Goal: Find specific page/section: Find specific page/section

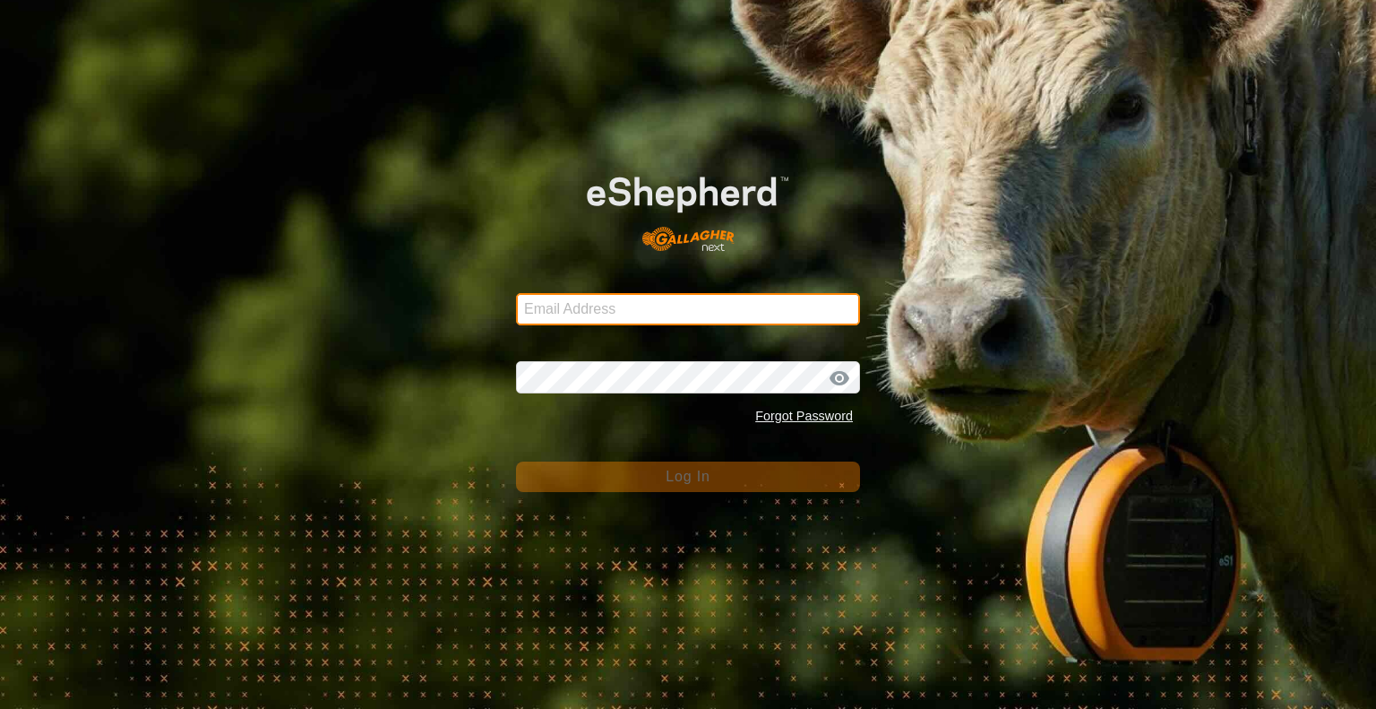
click at [667, 319] on input "Email Address" at bounding box center [688, 309] width 344 height 32
type input "[PERSON_NAME][EMAIL_ADDRESS][DOMAIN_NAME]"
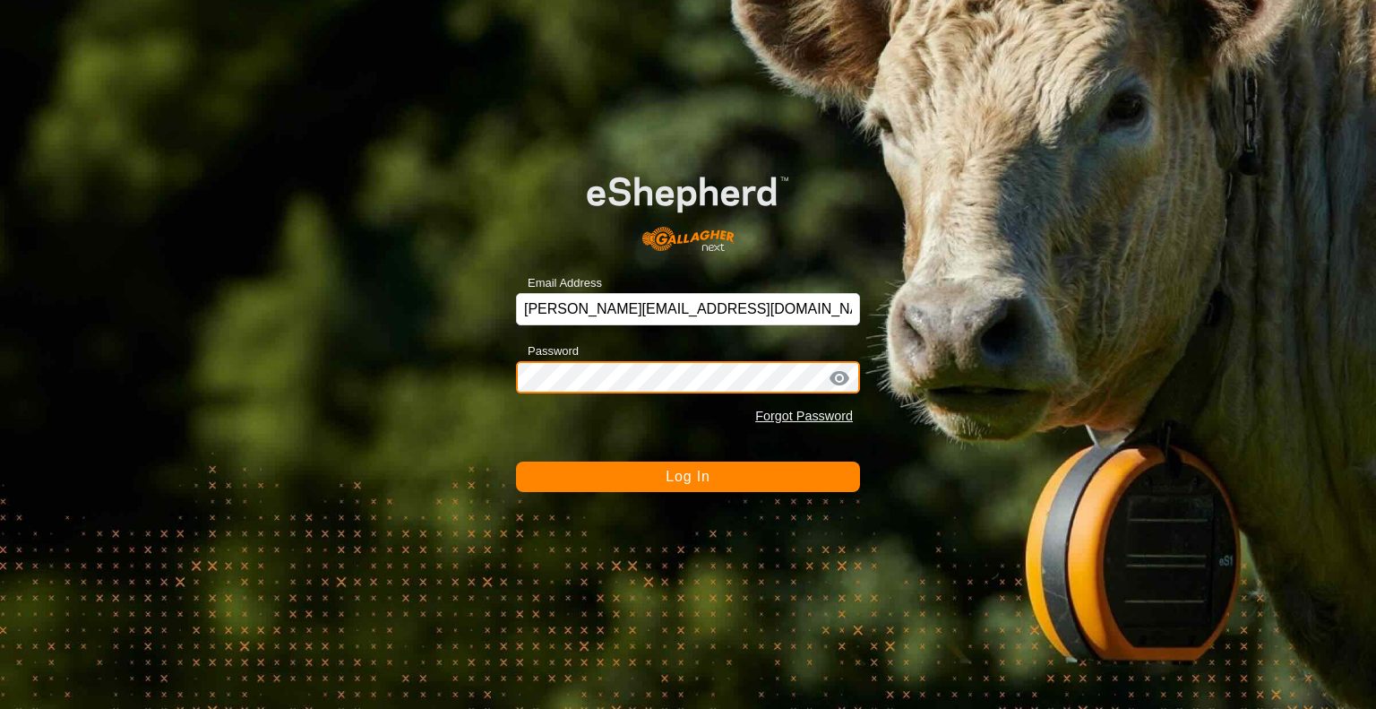
click at [516, 461] on button "Log In" at bounding box center [688, 476] width 344 height 30
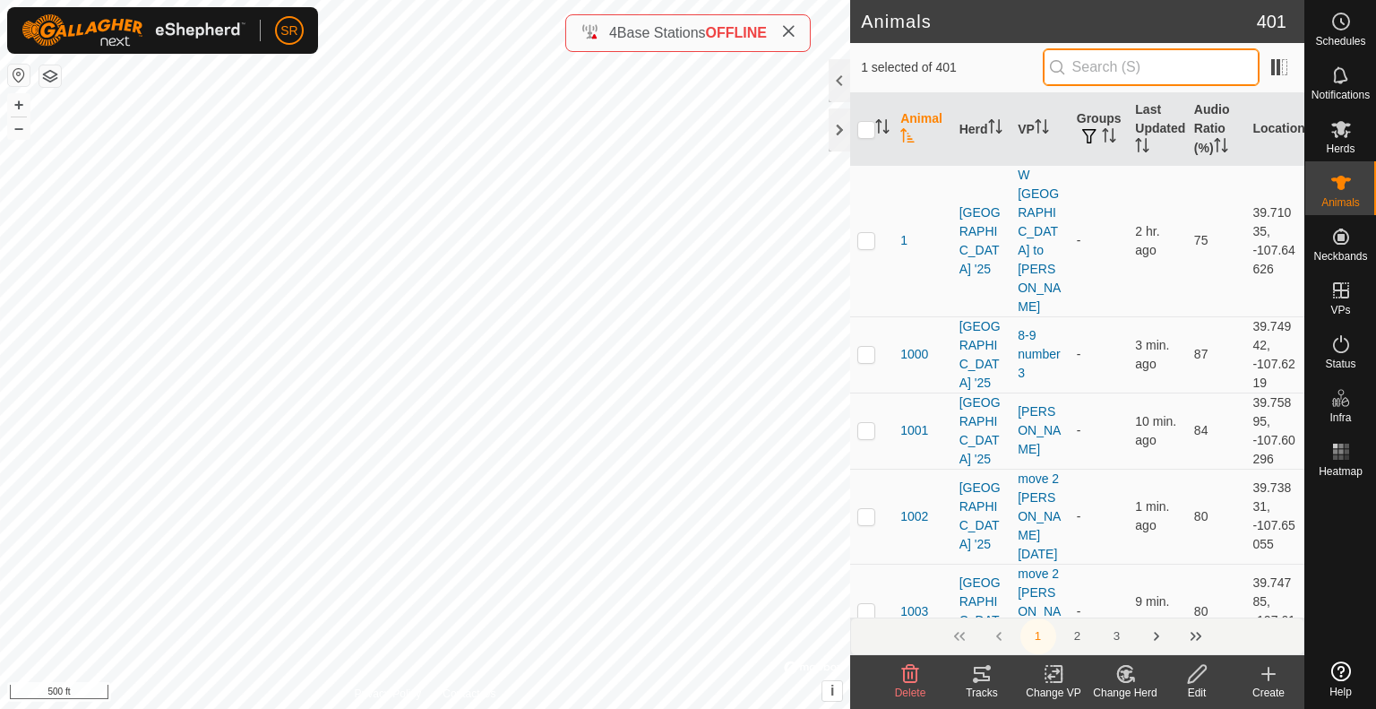
click at [1071, 65] on input "text" at bounding box center [1151, 67] width 217 height 38
type input "1198"
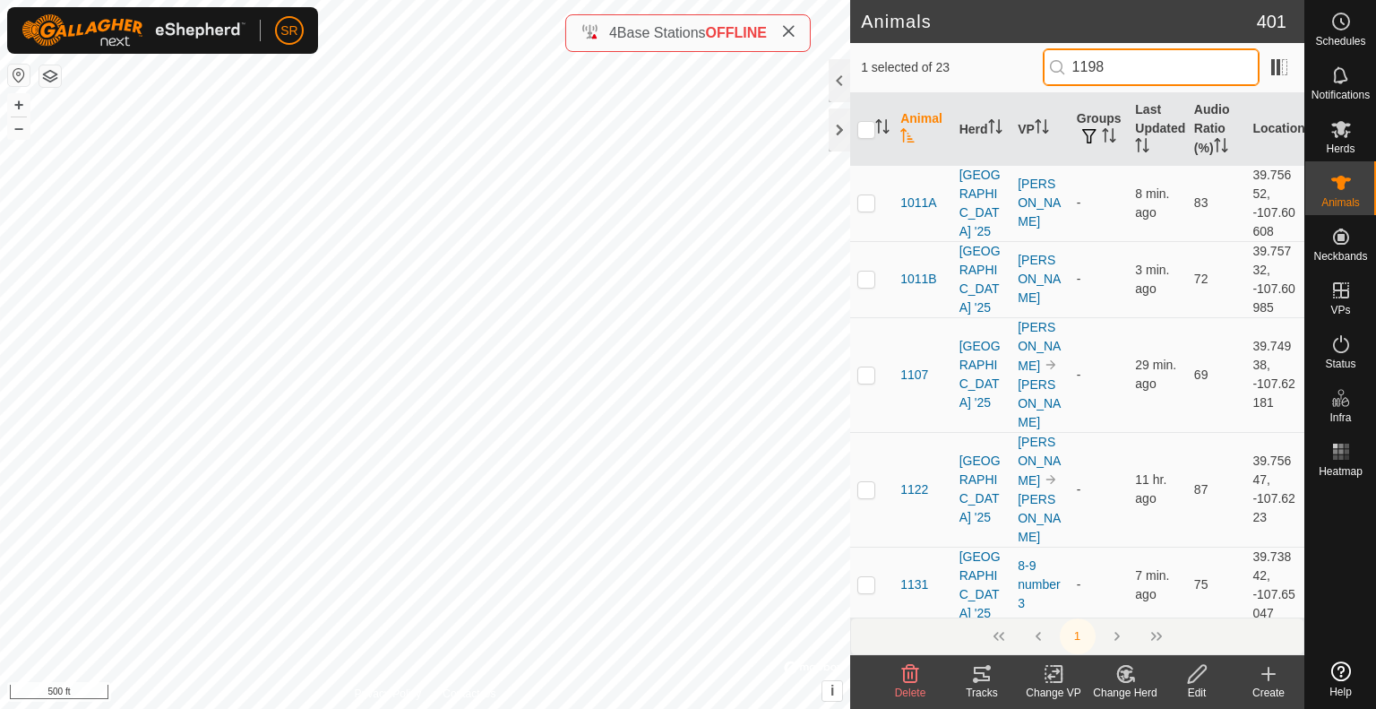
checkbox input "true"
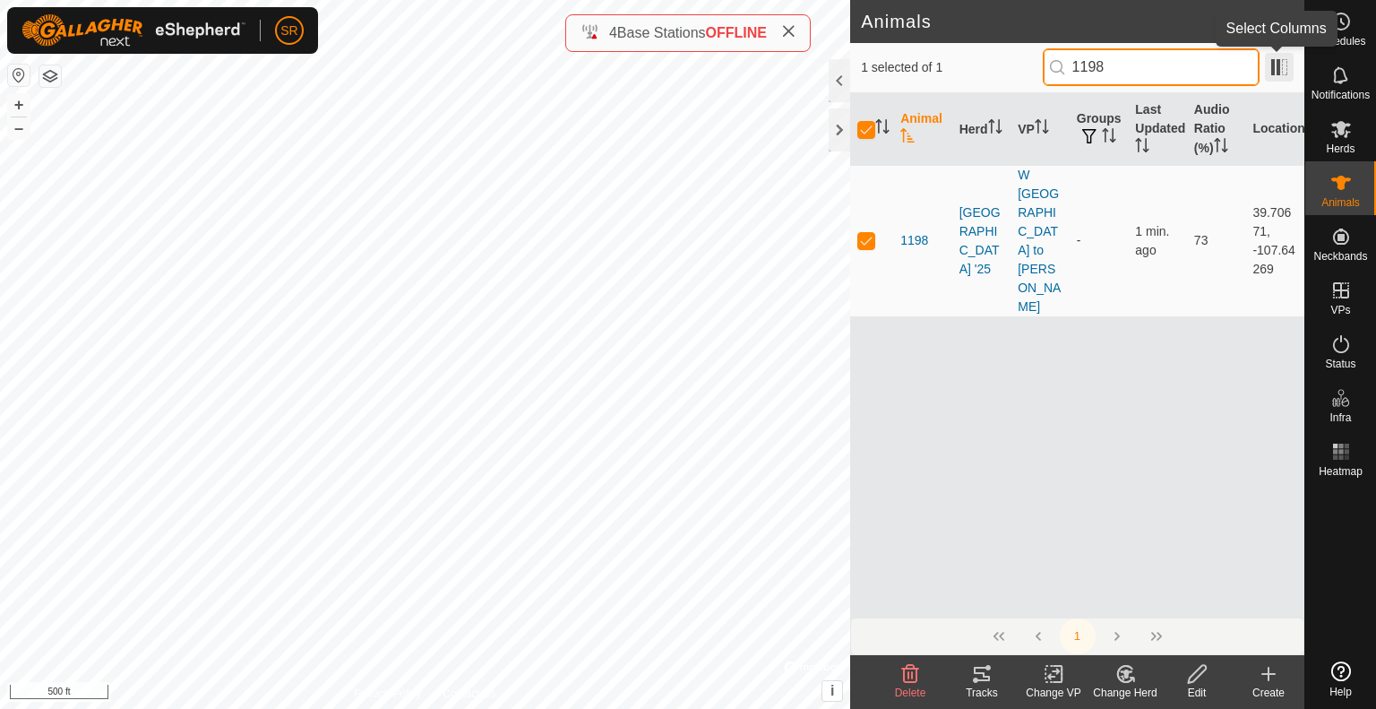
type input "1198"
click at [1275, 79] on span at bounding box center [1279, 67] width 29 height 29
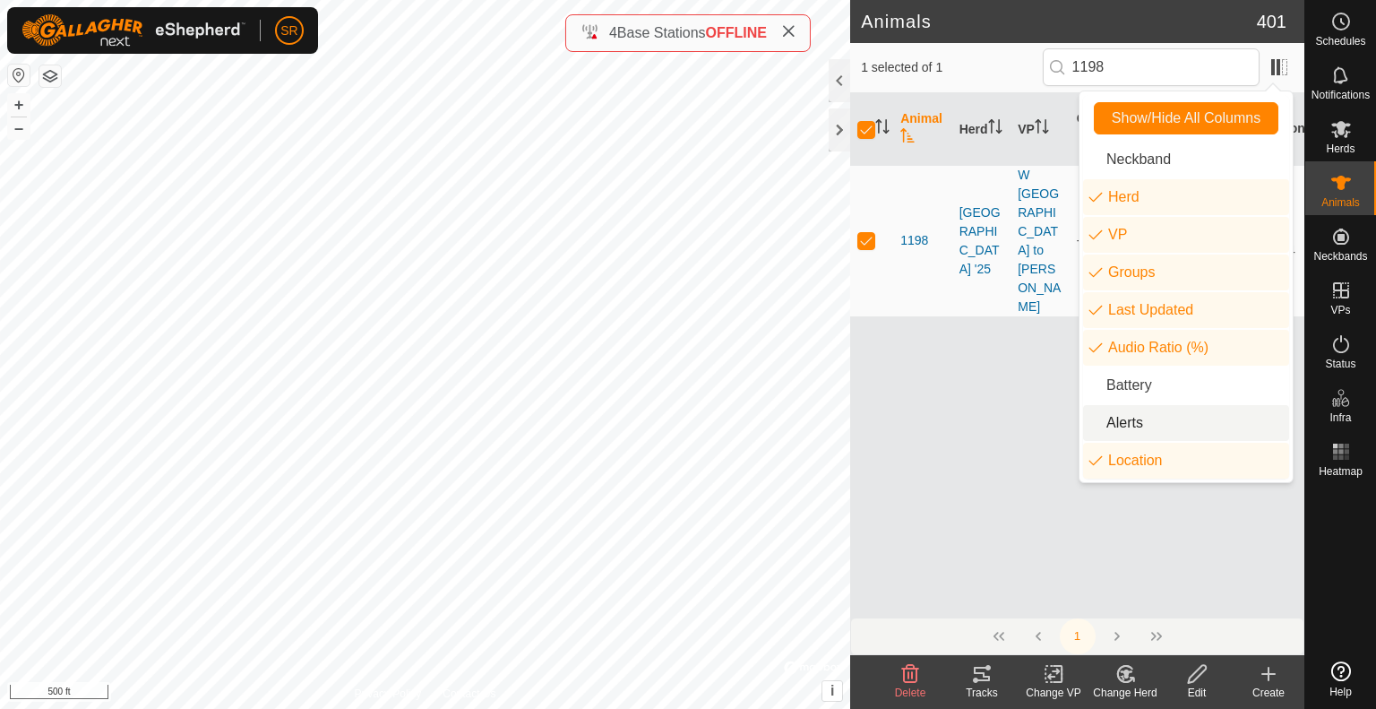
click at [1179, 416] on li "Alerts" at bounding box center [1186, 423] width 206 height 36
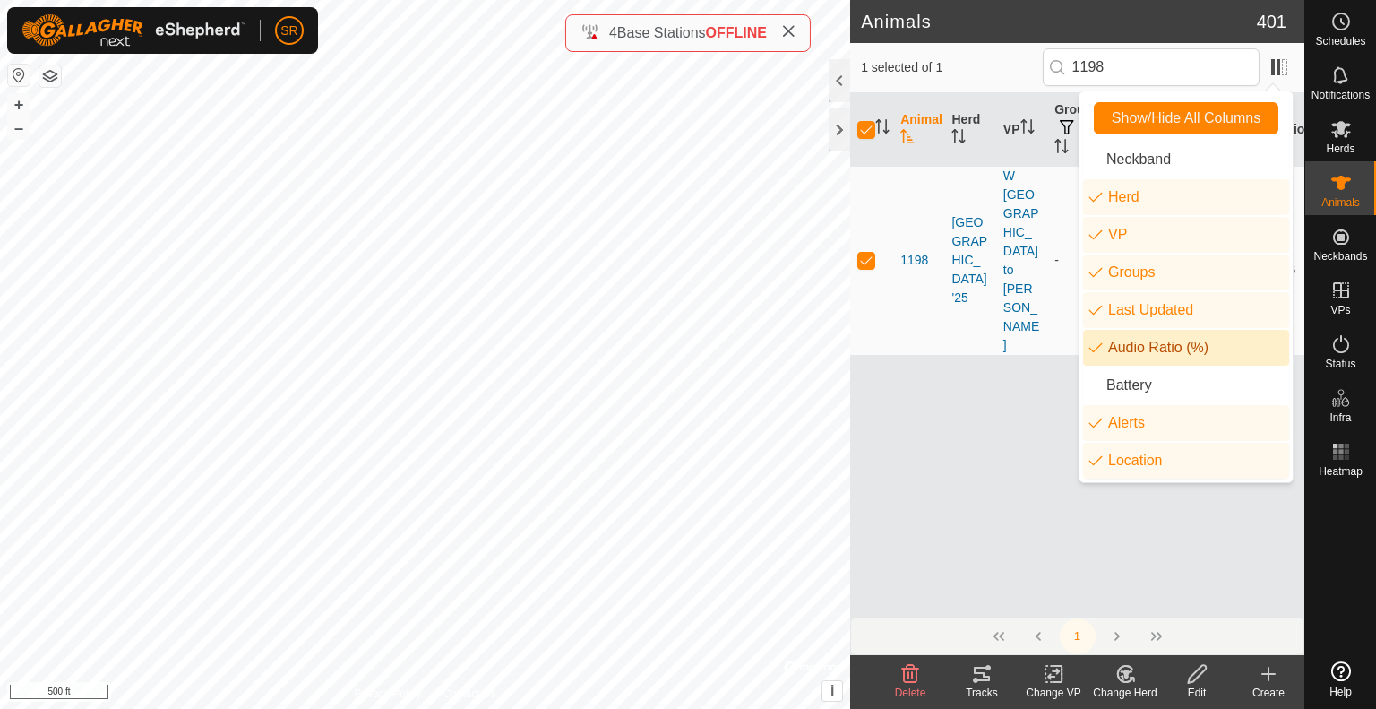
click at [989, 435] on div "Animal Herd VP Groups Last Updated Audio Ratio (%) Alerts Location [STREET_ADDR…" at bounding box center [1077, 355] width 454 height 524
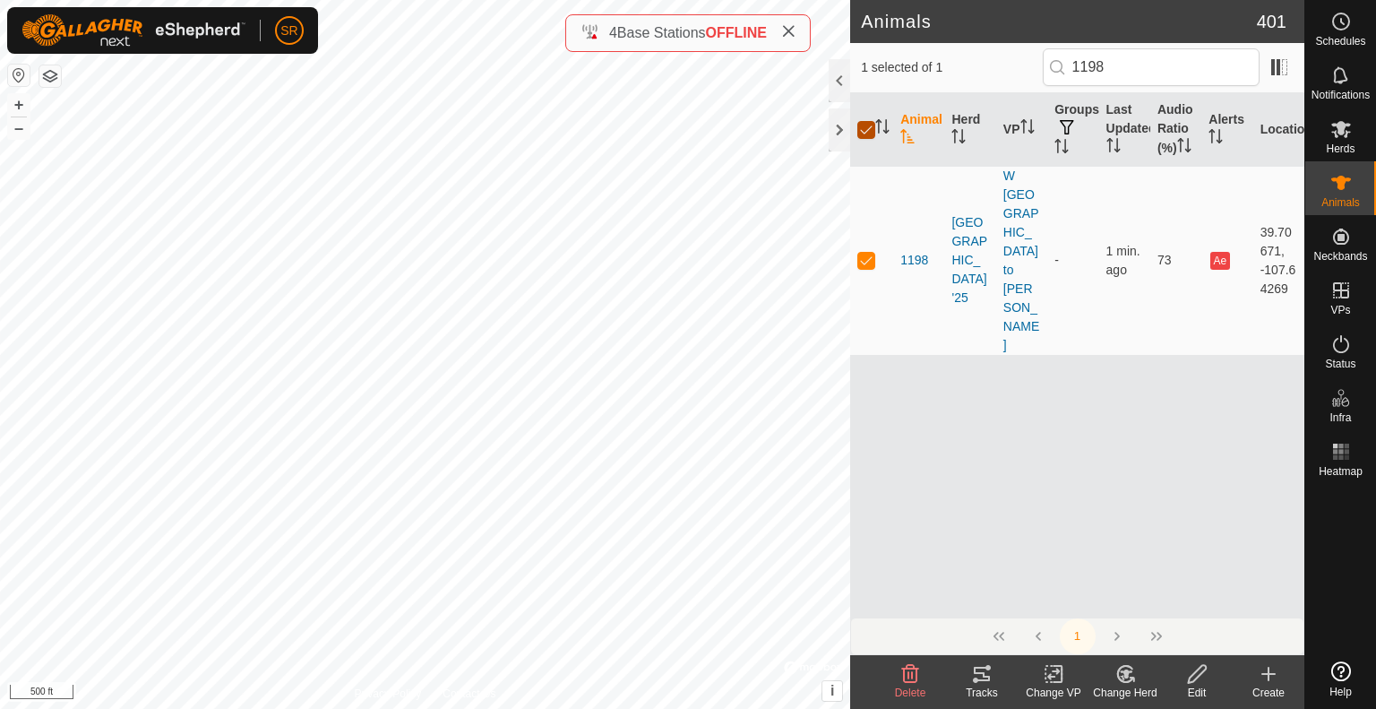
click at [862, 135] on input "checkbox" at bounding box center [866, 130] width 18 height 18
checkbox input "false"
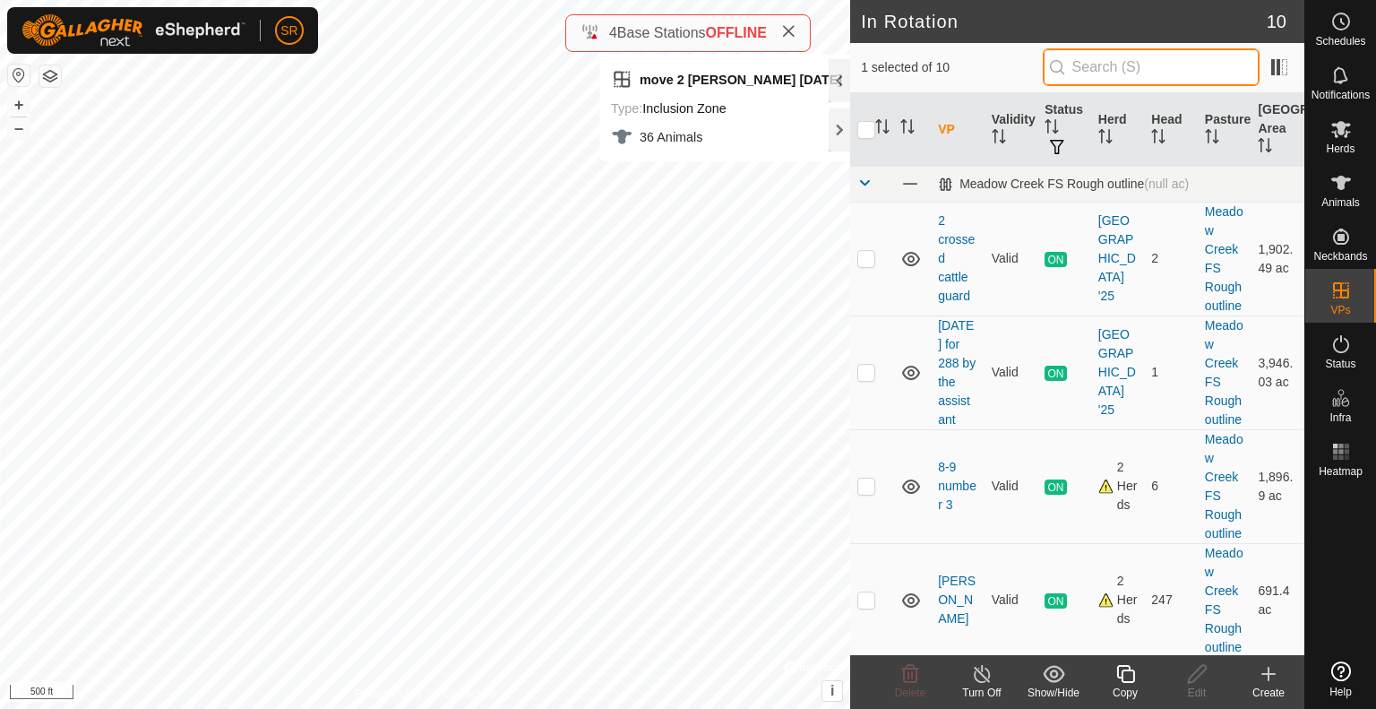
click at [1148, 65] on input "text" at bounding box center [1151, 67] width 217 height 38
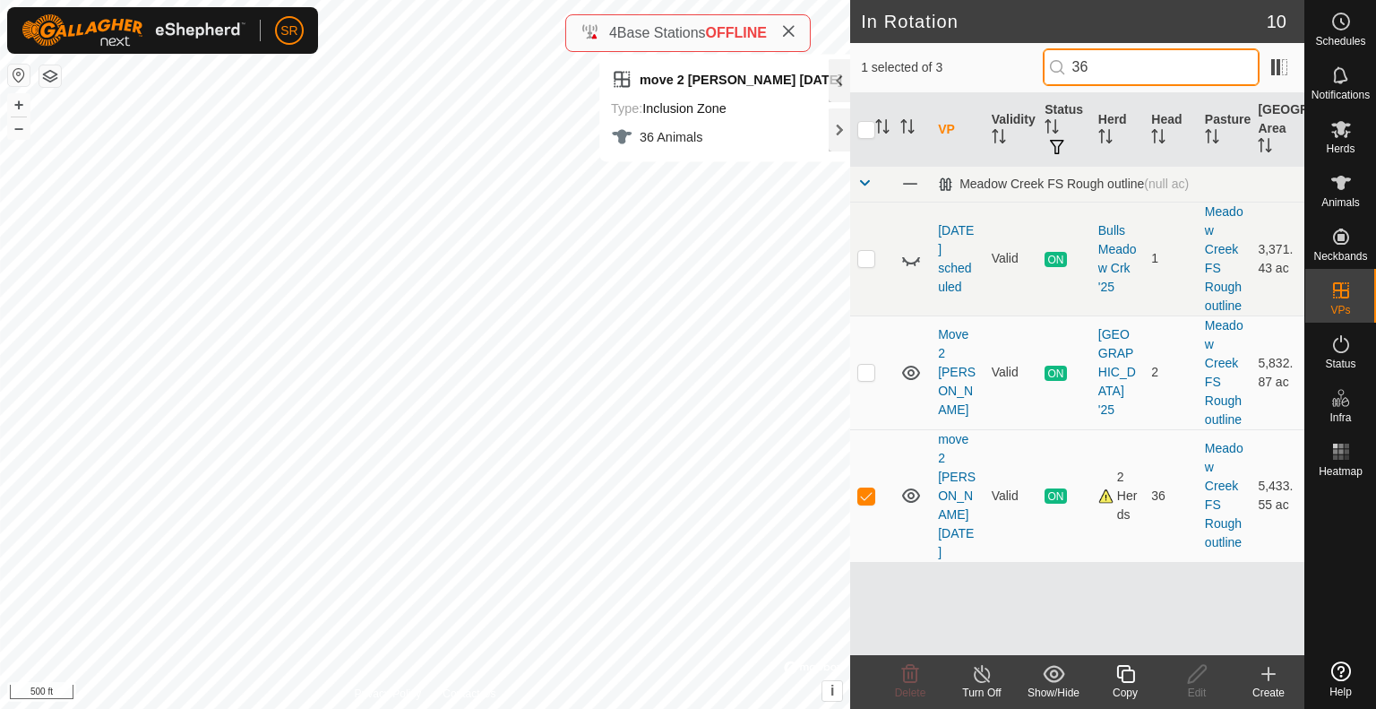
type input "36"
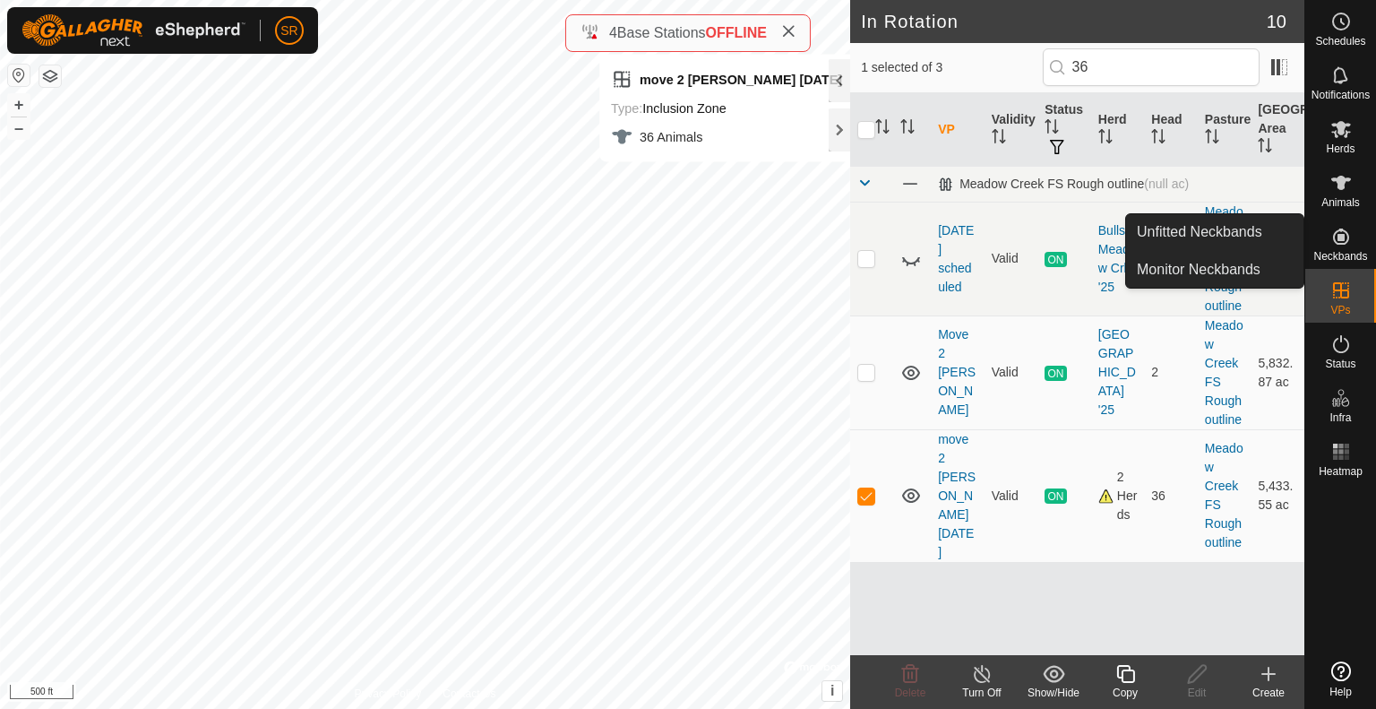
click at [1343, 242] on icon at bounding box center [1342, 237] width 22 height 22
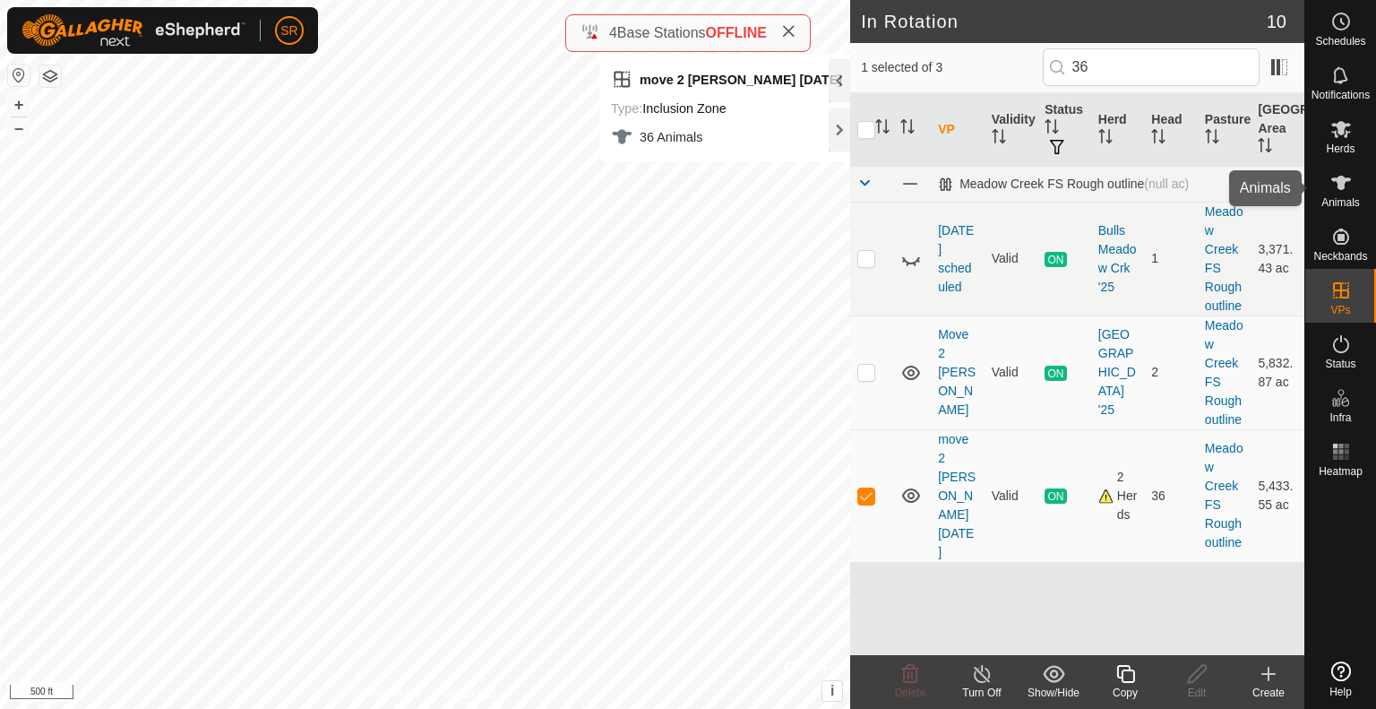
click at [1340, 207] on span "Animals" at bounding box center [1341, 202] width 39 height 11
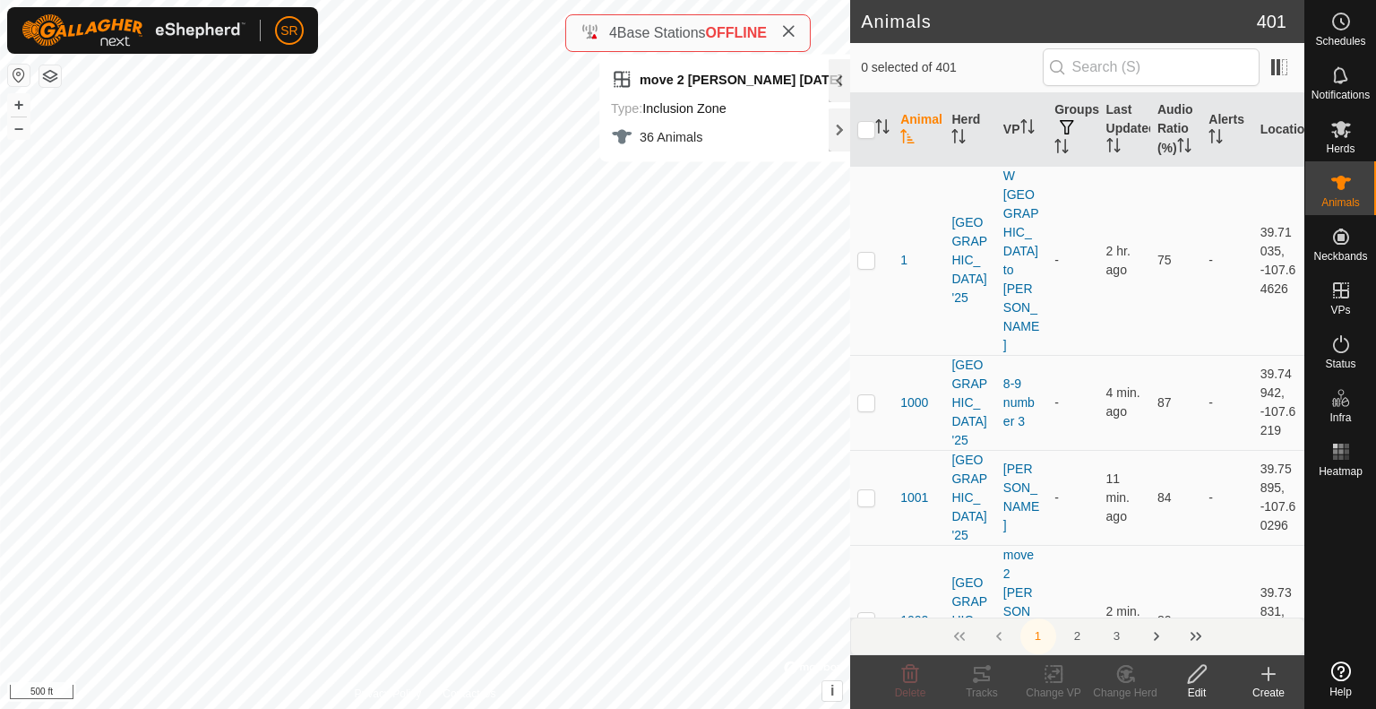
click at [1136, 72] on input "text" at bounding box center [1151, 67] width 217 height 38
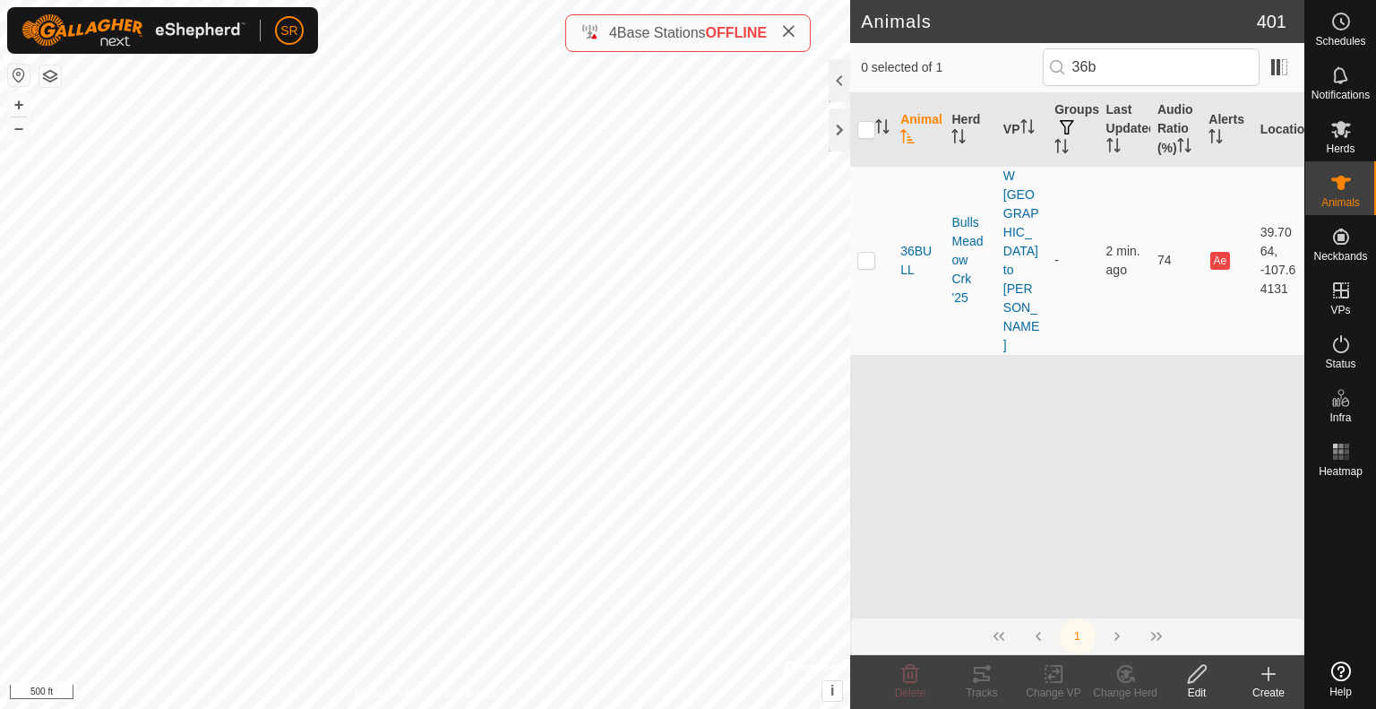
drag, startPoint x: 1136, startPoint y: 64, endPoint x: 1055, endPoint y: 60, distance: 80.7
click at [1055, 60] on p-iconfield "36b" at bounding box center [1151, 67] width 217 height 38
click at [1134, 65] on input "36b" at bounding box center [1151, 67] width 217 height 38
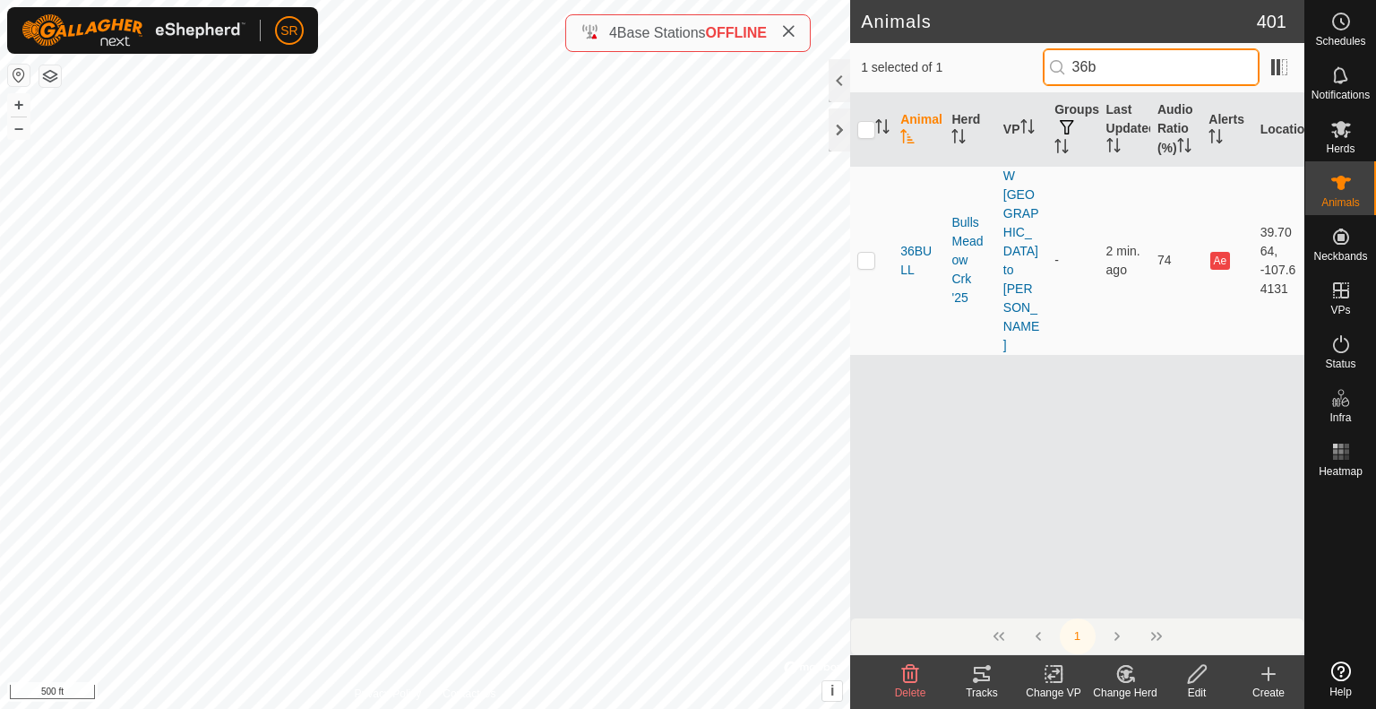
click at [1134, 65] on input "36b" at bounding box center [1151, 67] width 217 height 38
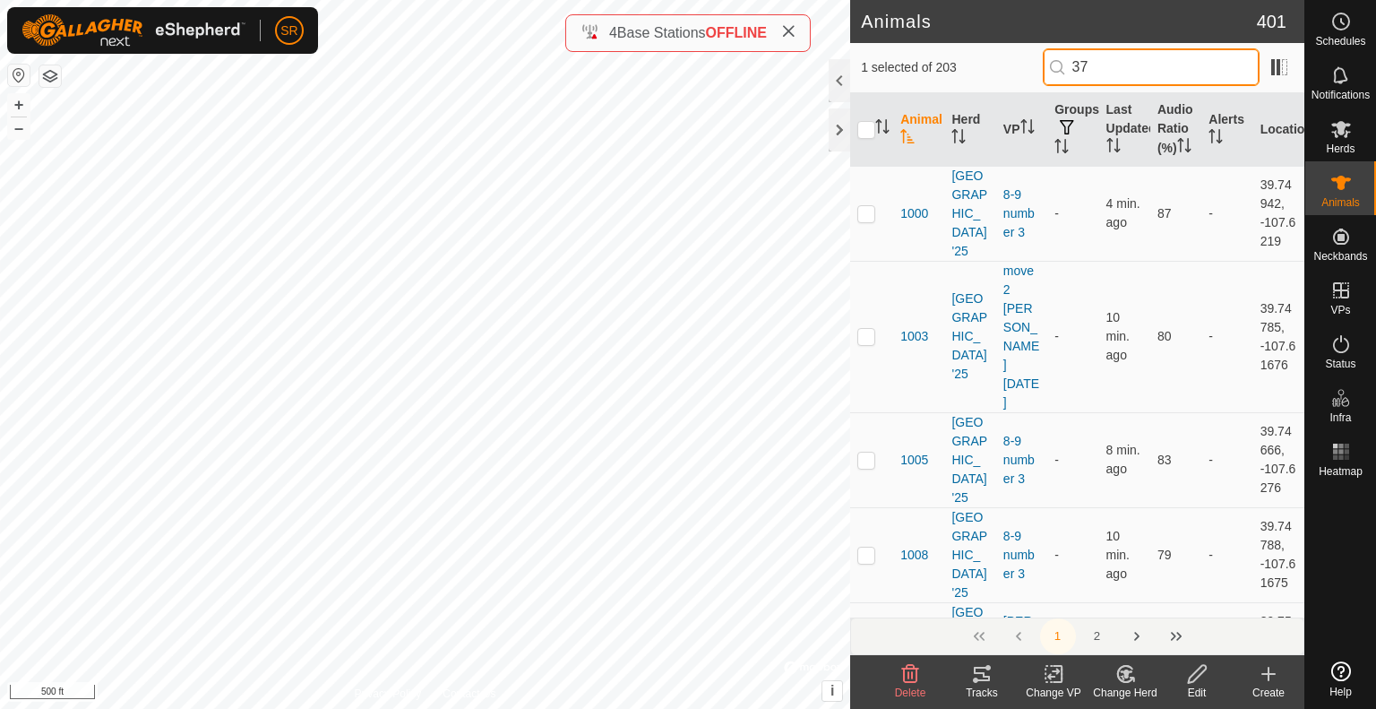
type input "37b"
checkbox input "true"
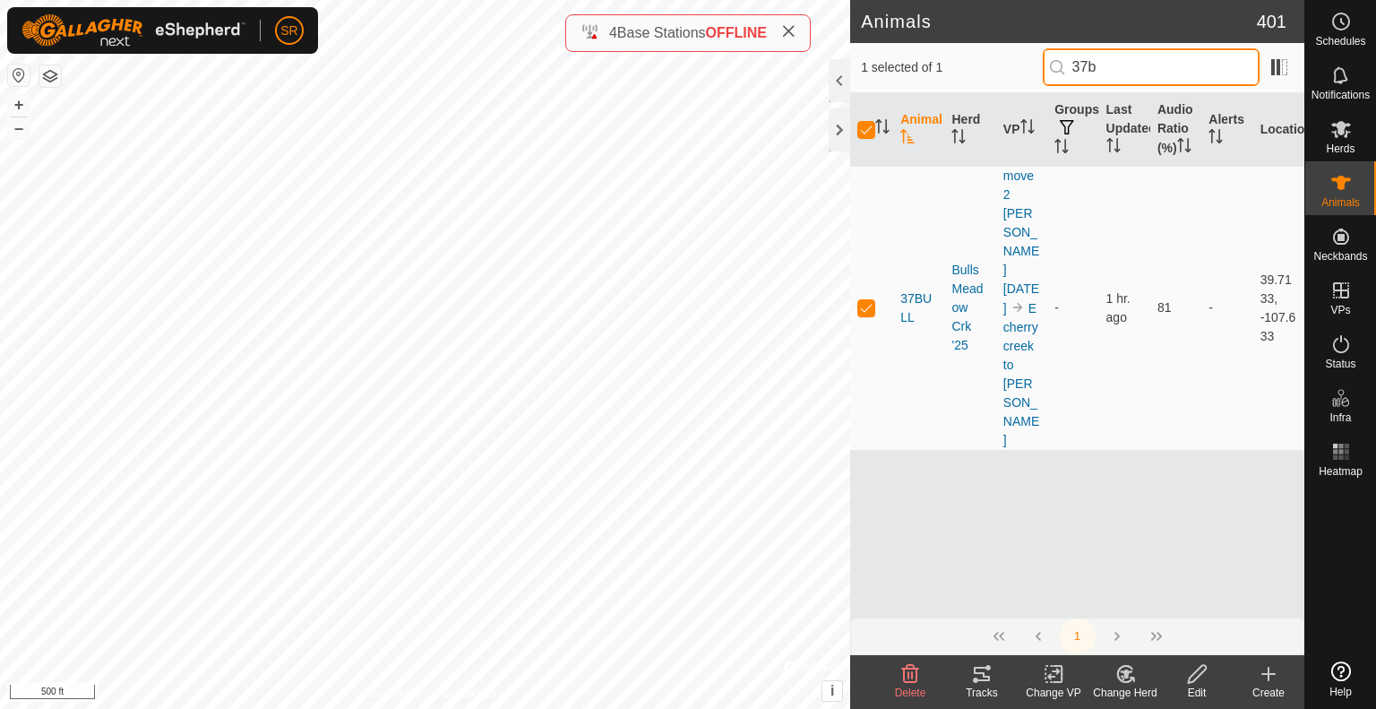
type input "37b"
click at [982, 673] on icon at bounding box center [982, 674] width 16 height 14
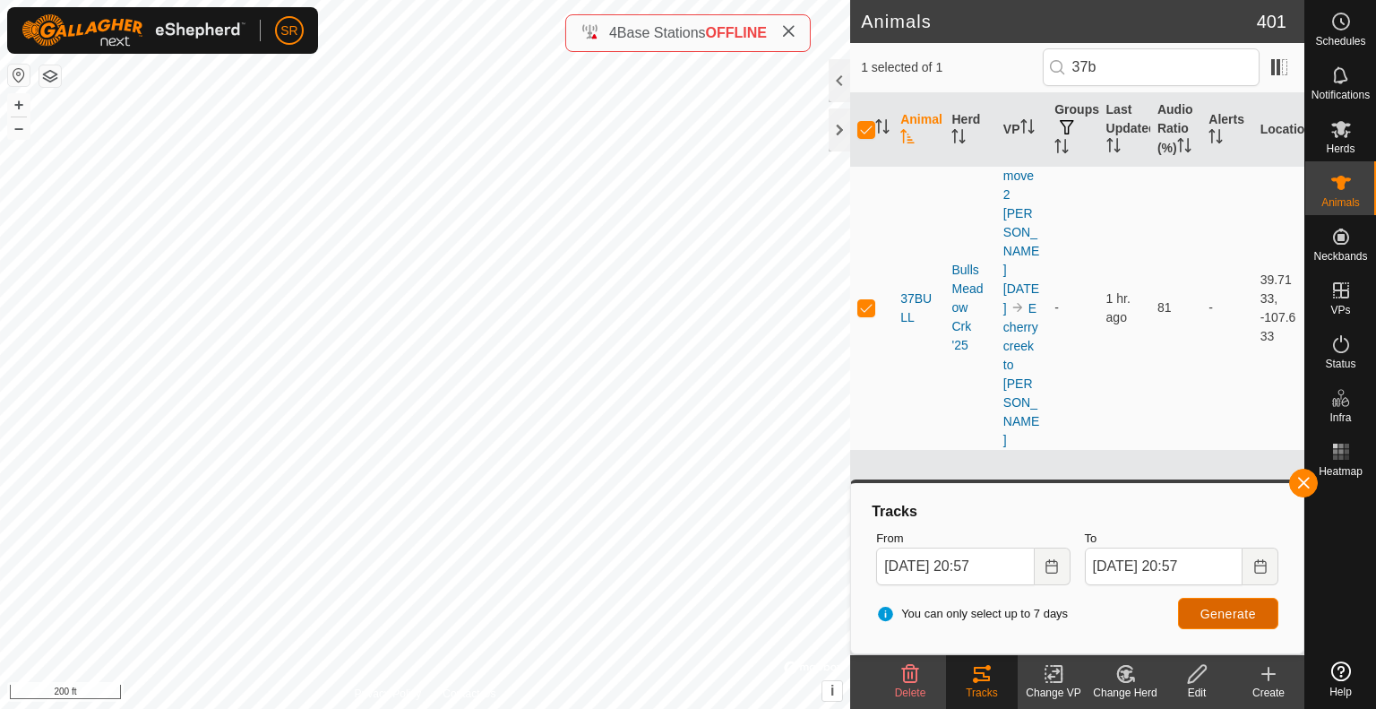
click at [1233, 609] on span "Generate" at bounding box center [1229, 614] width 56 height 14
click at [1056, 567] on icon "Choose Date" at bounding box center [1052, 566] width 14 height 14
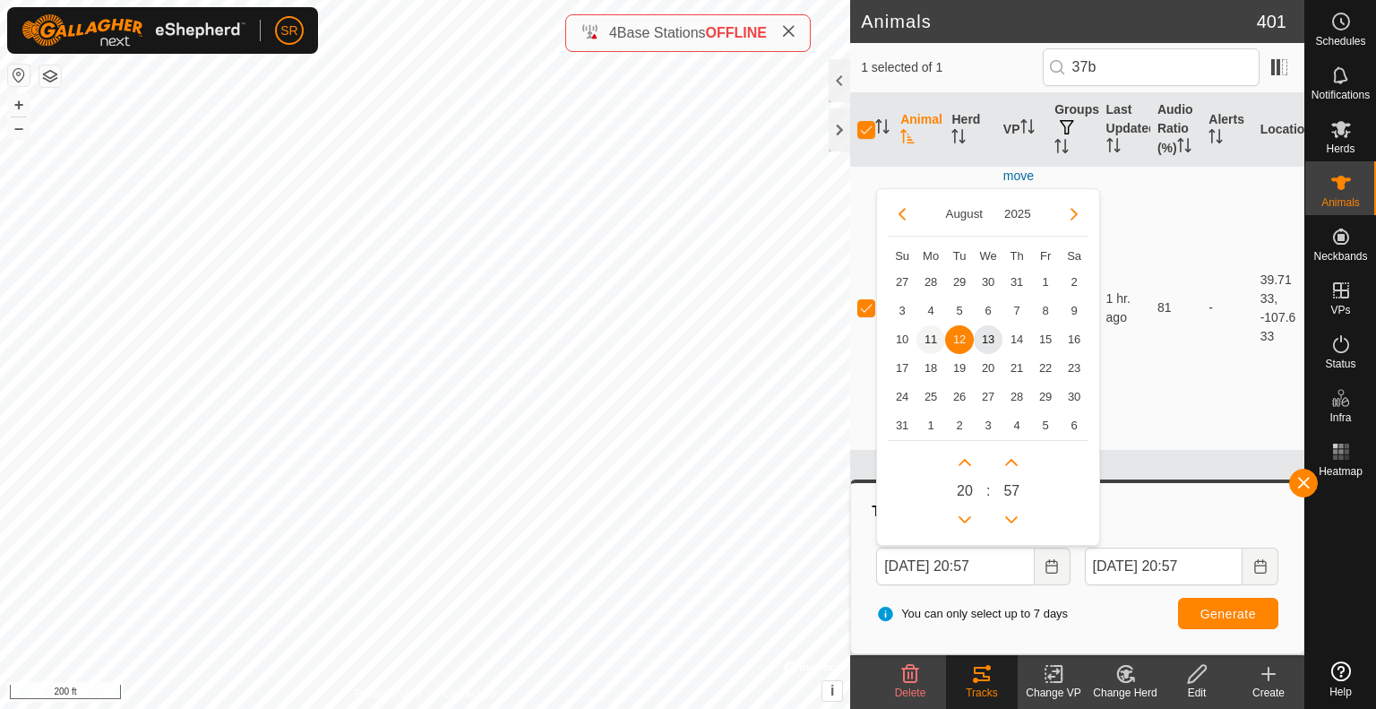
click at [928, 342] on span "11" at bounding box center [931, 339] width 29 height 29
type input "[DATE] 20:57"
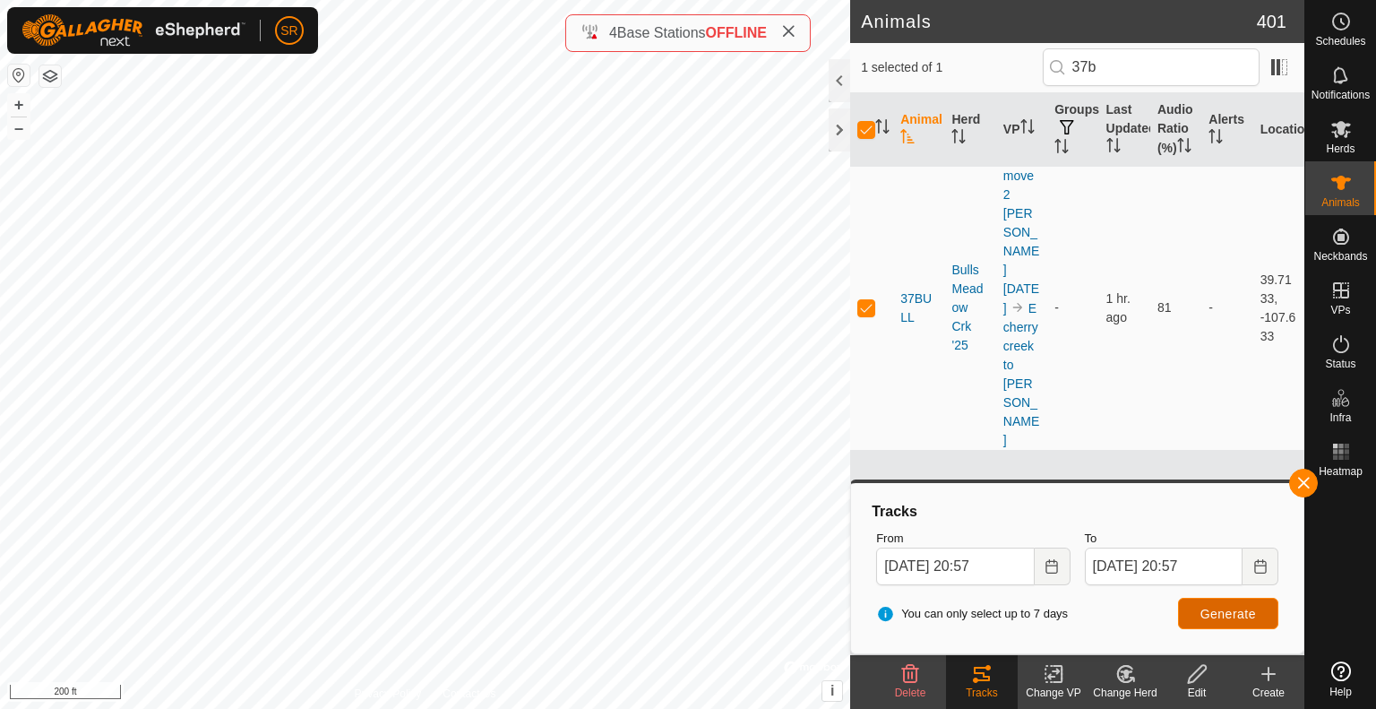
click at [1236, 605] on button "Generate" at bounding box center [1228, 613] width 100 height 31
click at [868, 139] on input "checkbox" at bounding box center [866, 130] width 18 height 18
checkbox input "false"
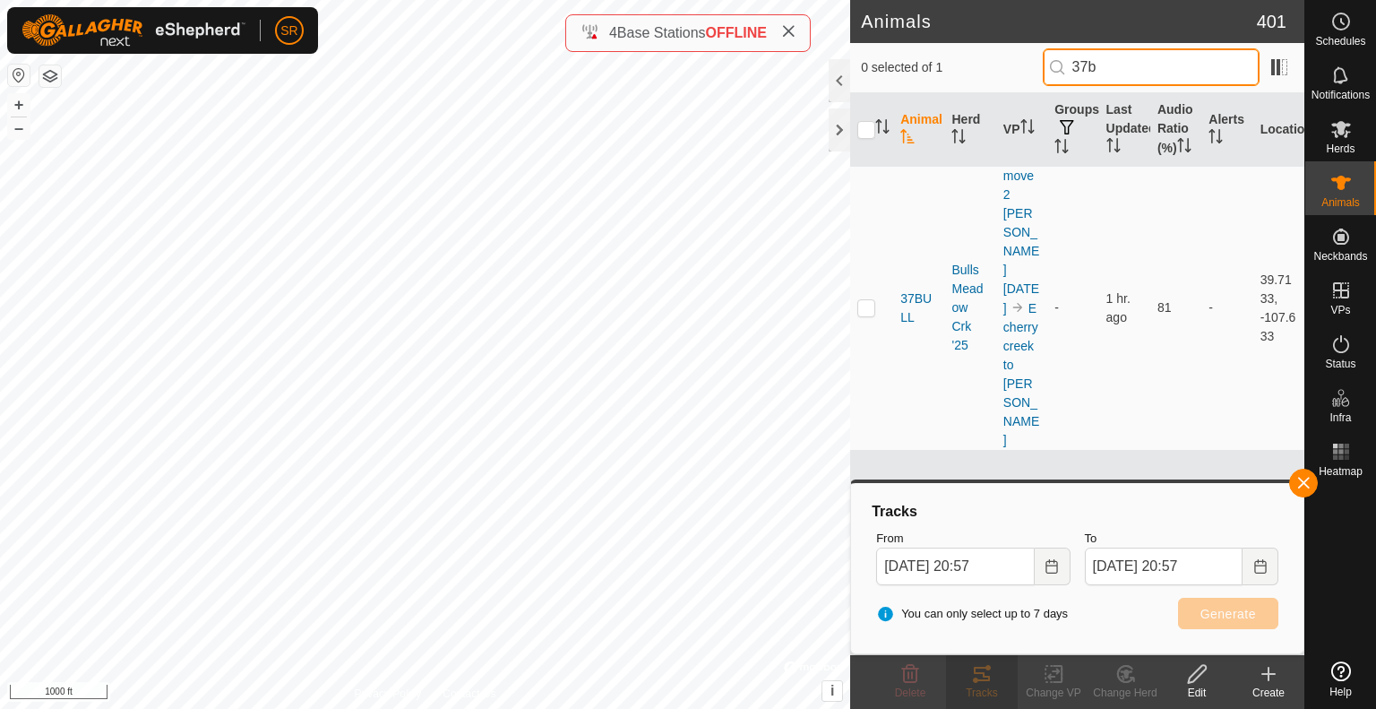
drag, startPoint x: 1107, startPoint y: 64, endPoint x: 1066, endPoint y: 63, distance: 40.3
click at [1066, 63] on p-iconfield "37b" at bounding box center [1151, 67] width 217 height 38
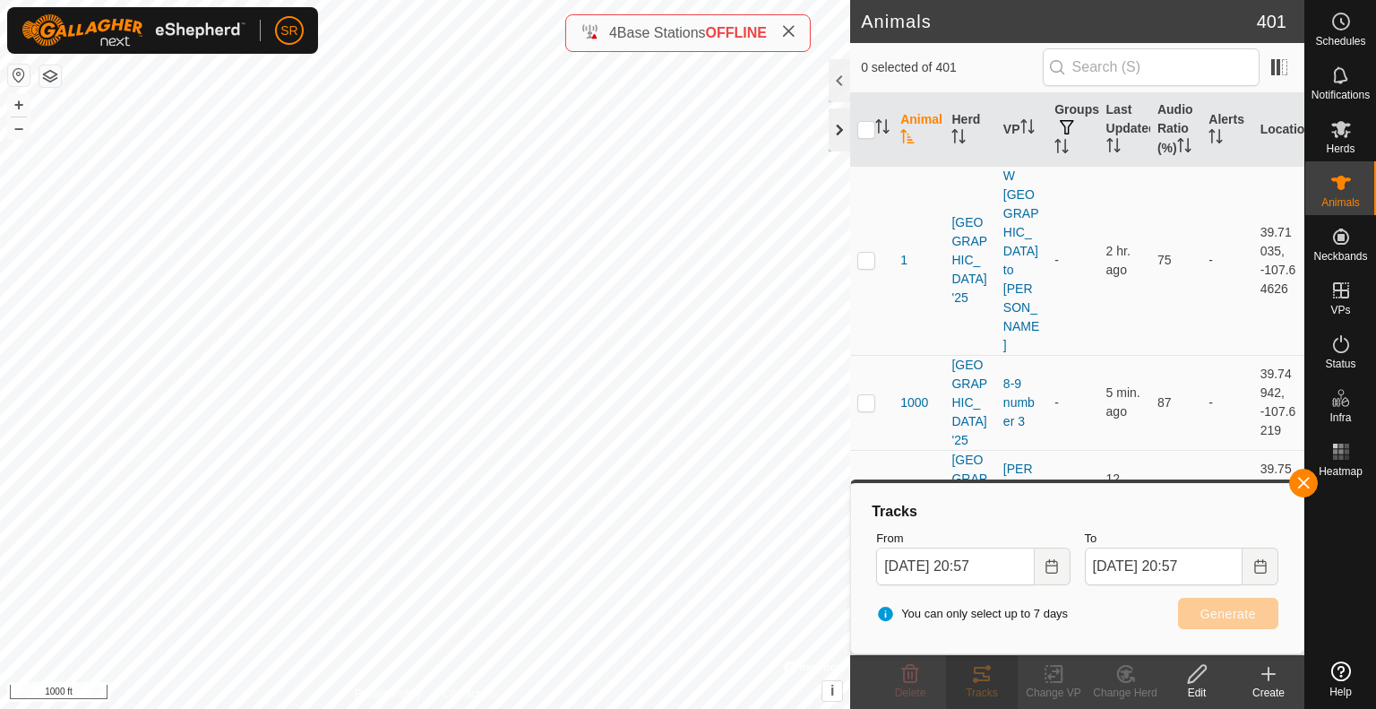
click at [841, 134] on div at bounding box center [840, 129] width 22 height 43
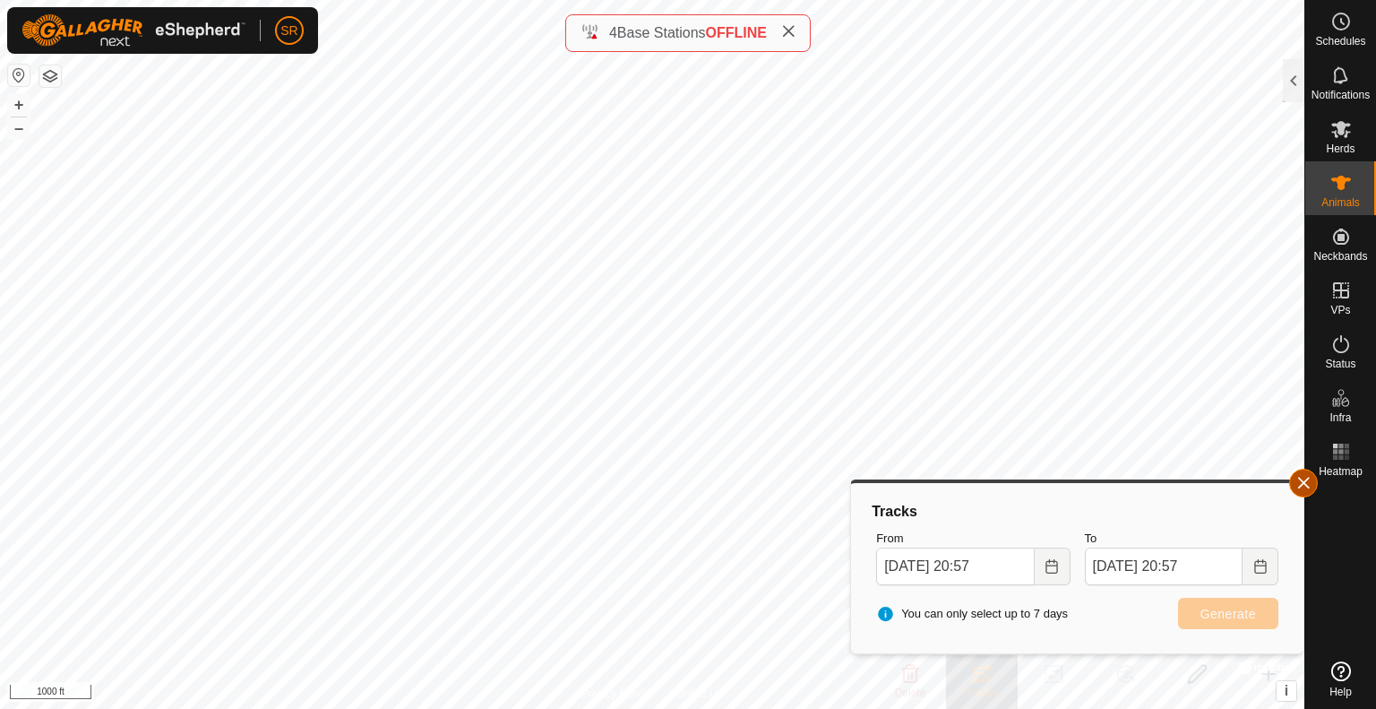
click at [1305, 479] on button "button" at bounding box center [1303, 483] width 29 height 29
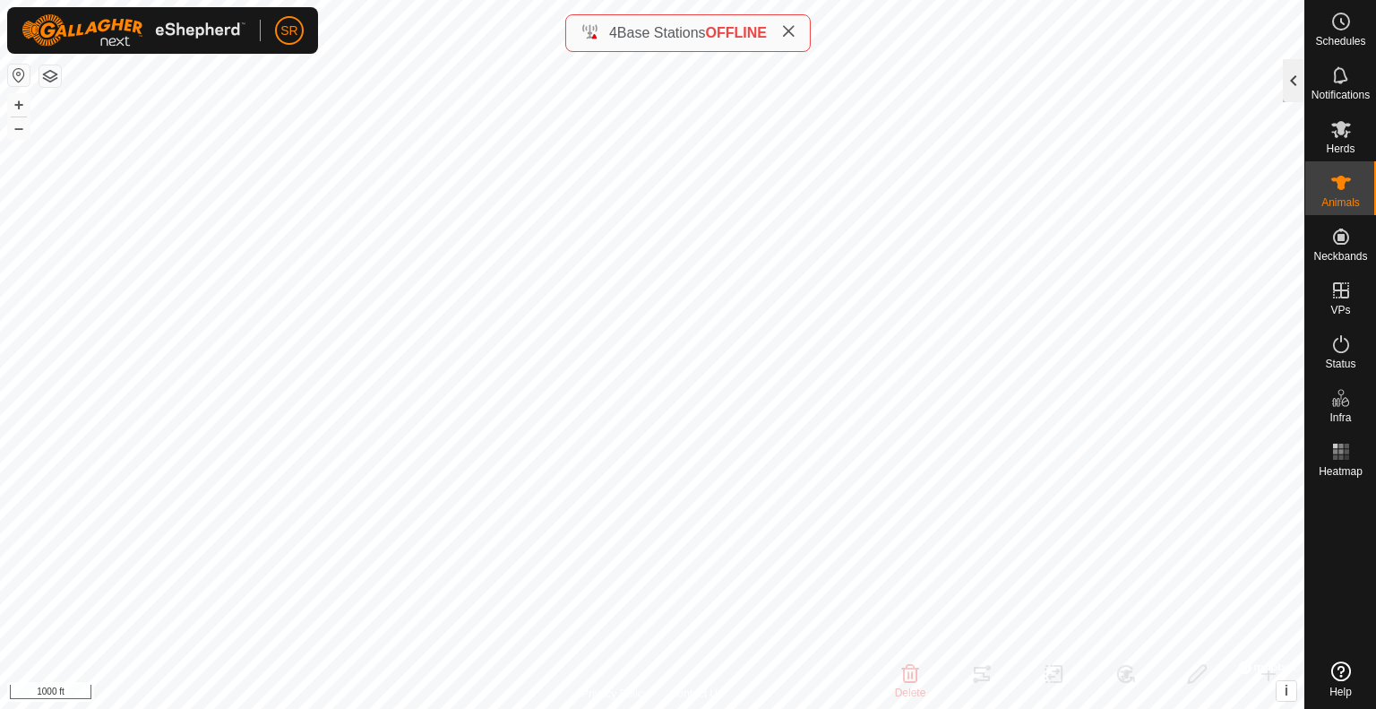
click at [1294, 78] on div at bounding box center [1294, 80] width 22 height 43
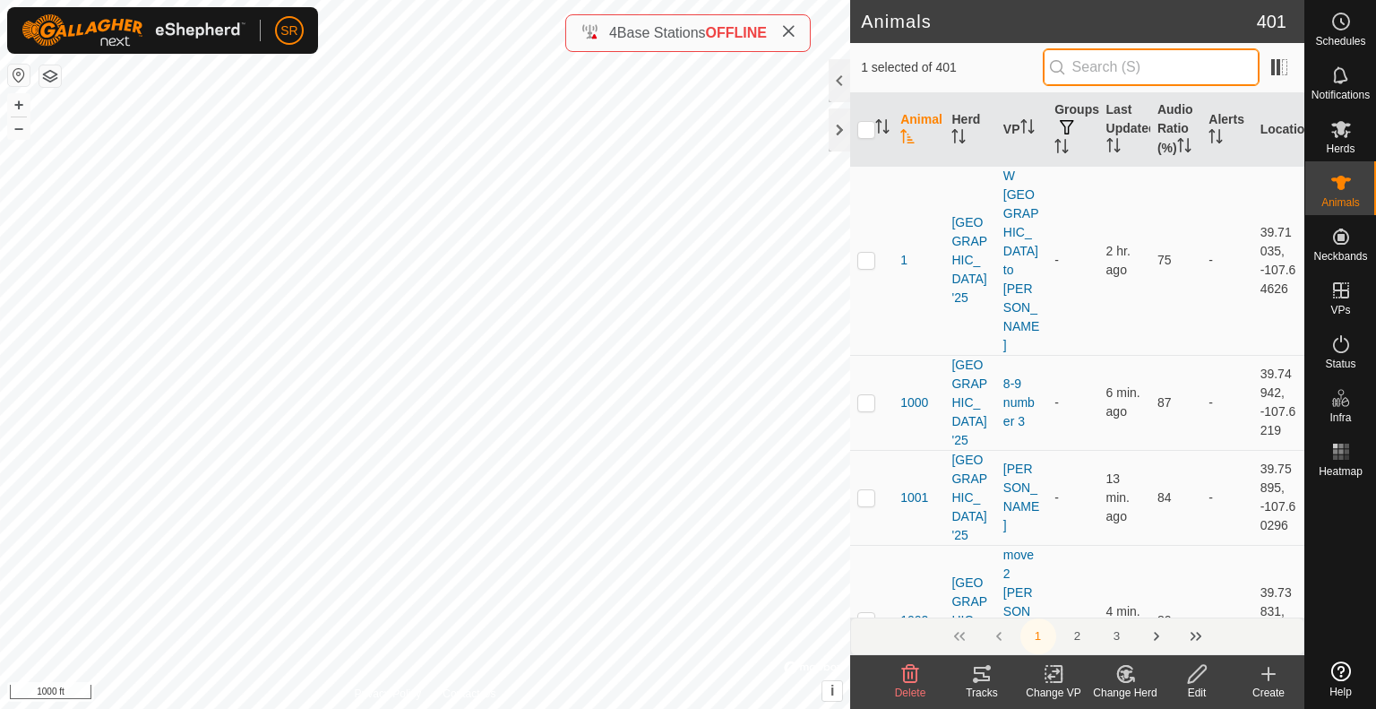
click at [1104, 71] on input "text" at bounding box center [1151, 67] width 217 height 38
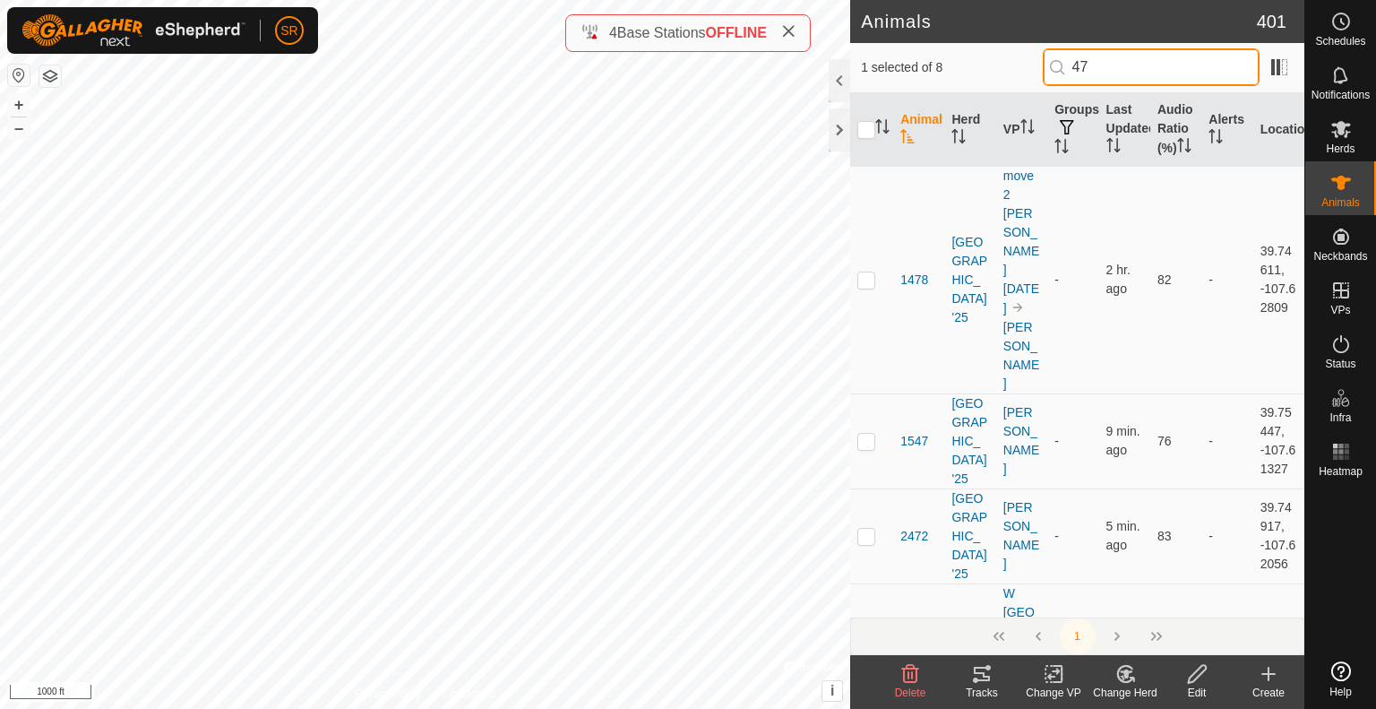
type input "47b"
checkbox input "true"
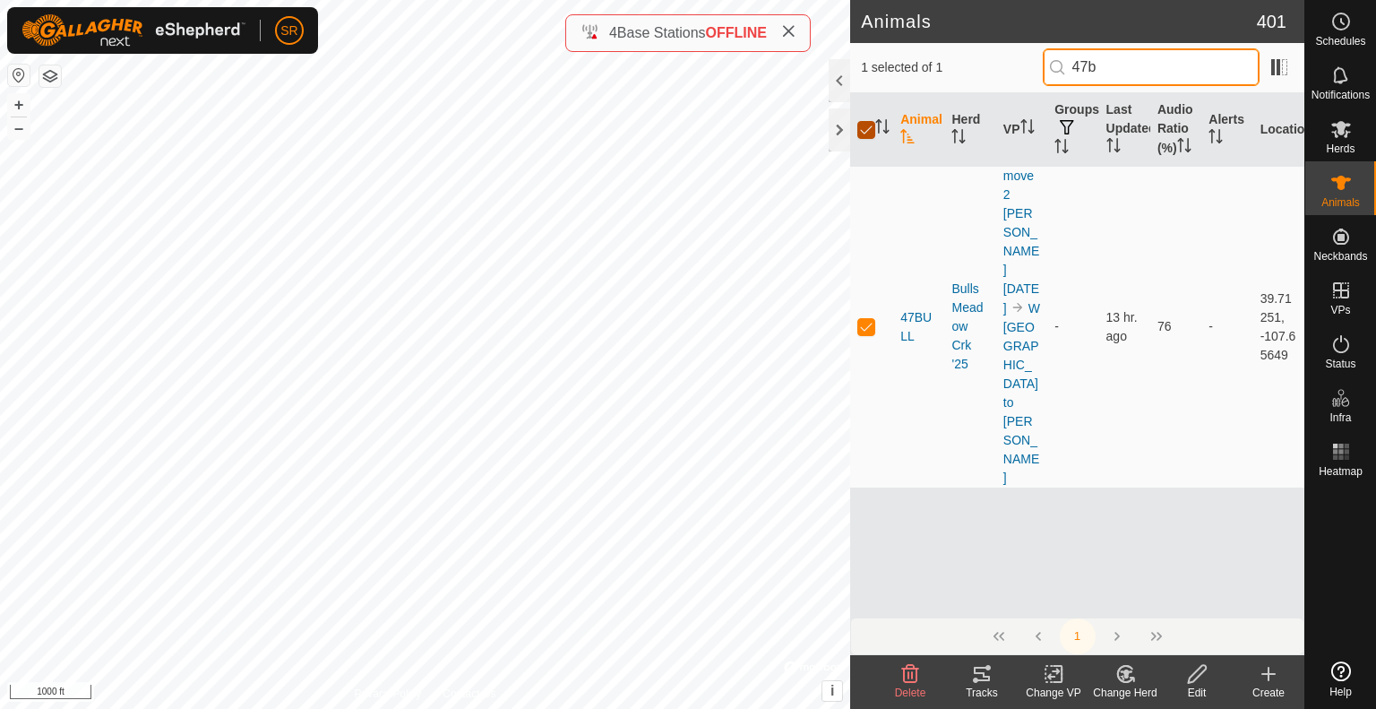
type input "47b"
click at [866, 139] on input "checkbox" at bounding box center [866, 130] width 18 height 18
checkbox input "false"
drag, startPoint x: 1150, startPoint y: 64, endPoint x: 969, endPoint y: 80, distance: 180.8
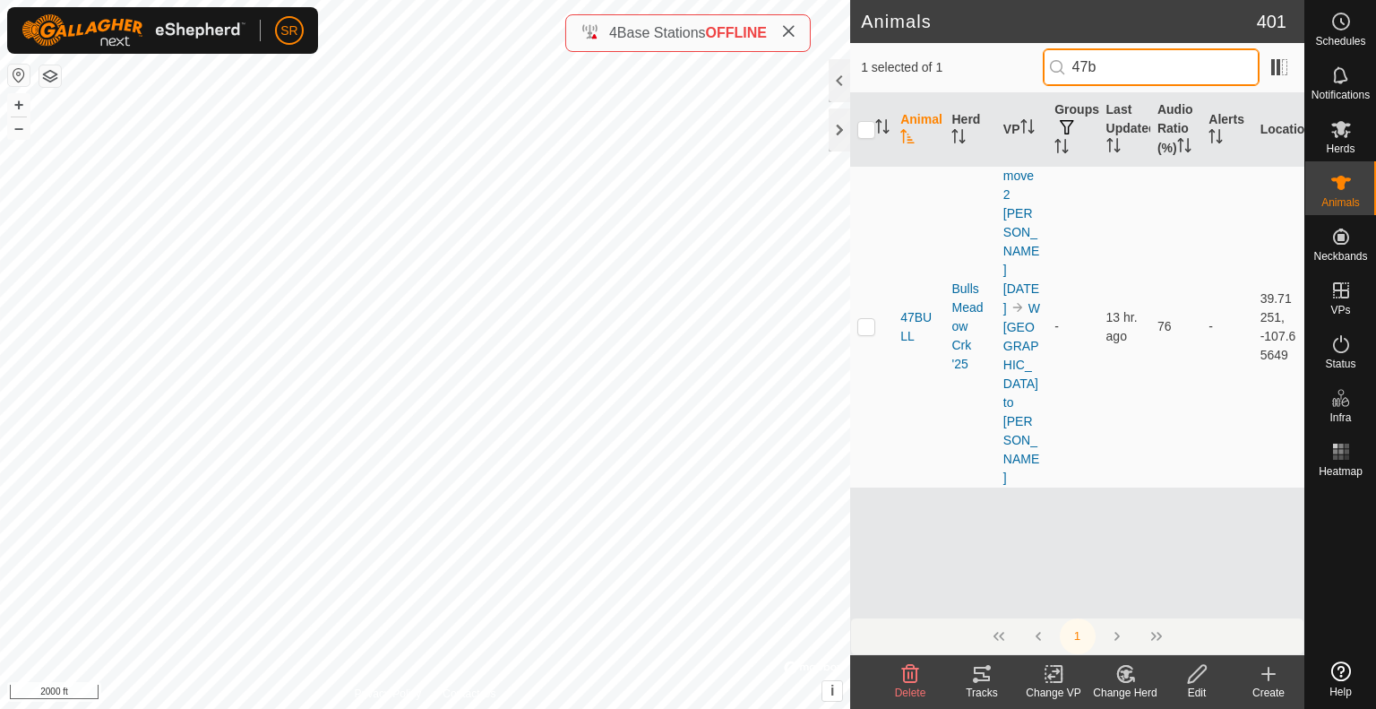
click at [969, 80] on div "1 selected of 1 47b" at bounding box center [1077, 67] width 433 height 38
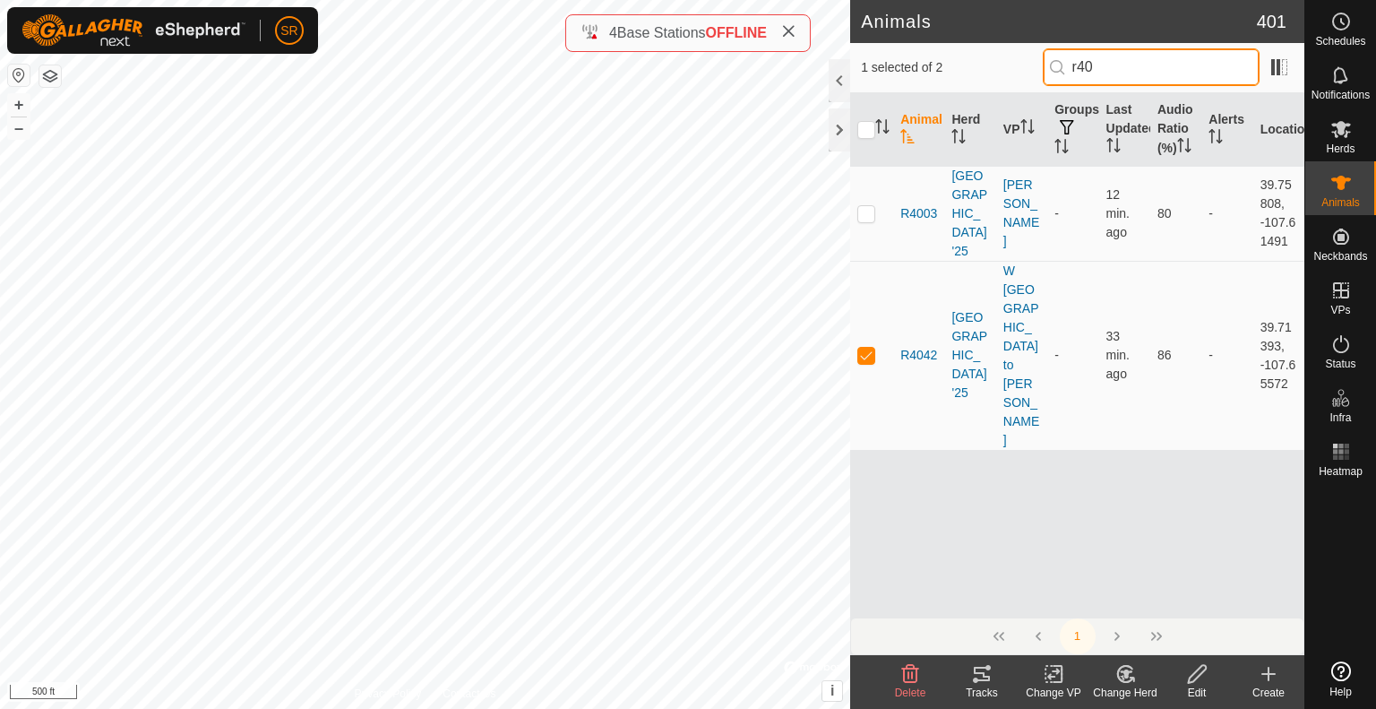
click at [1133, 69] on input "r40" at bounding box center [1151, 67] width 217 height 38
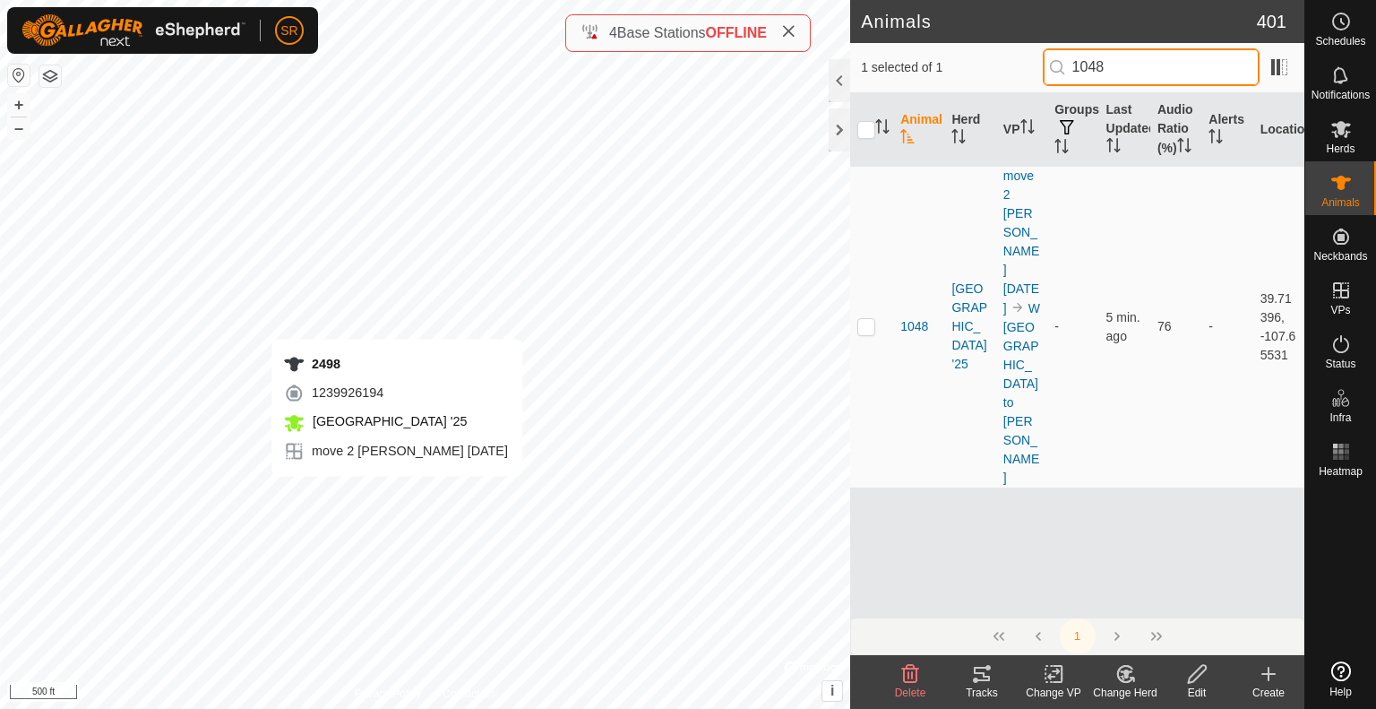
click at [1162, 66] on input "1048" at bounding box center [1151, 67] width 217 height 38
click at [1146, 64] on input "2498" at bounding box center [1151, 67] width 217 height 38
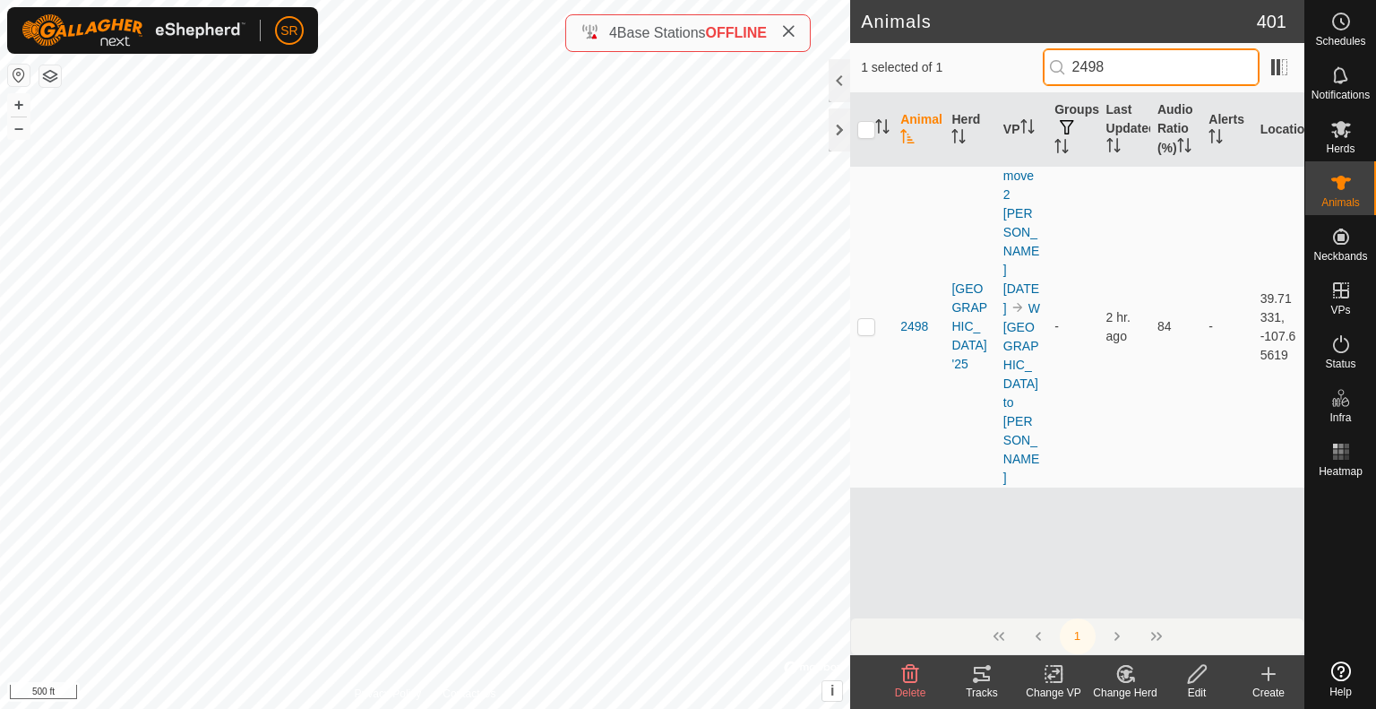
click at [1146, 64] on input "2498" at bounding box center [1151, 67] width 217 height 38
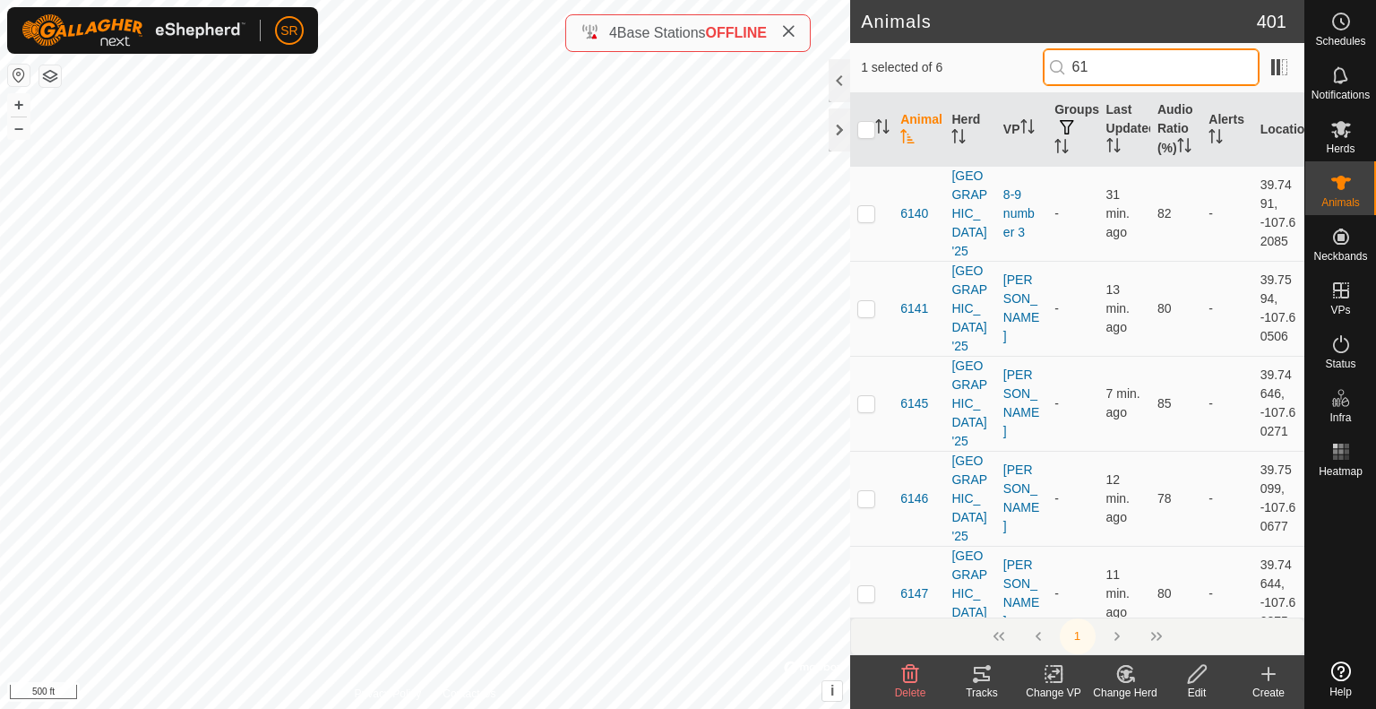
type input "6"
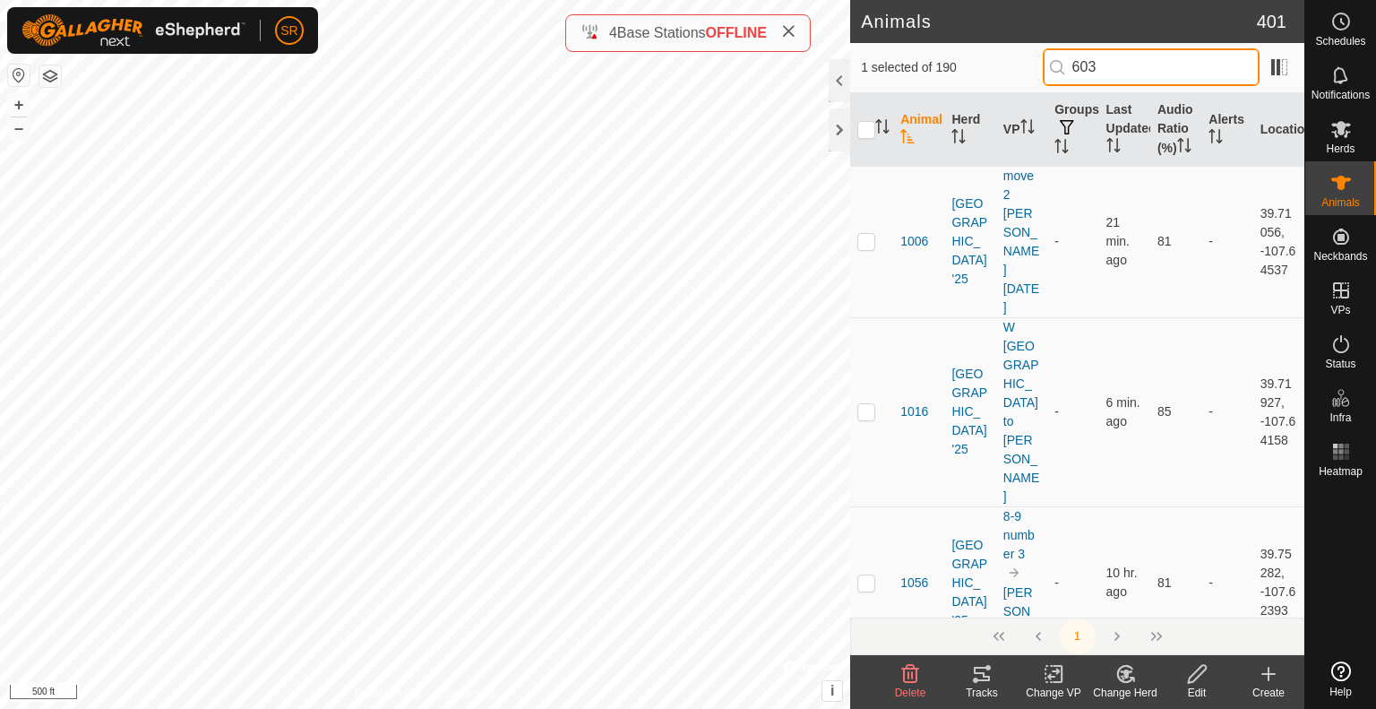
type input "6030"
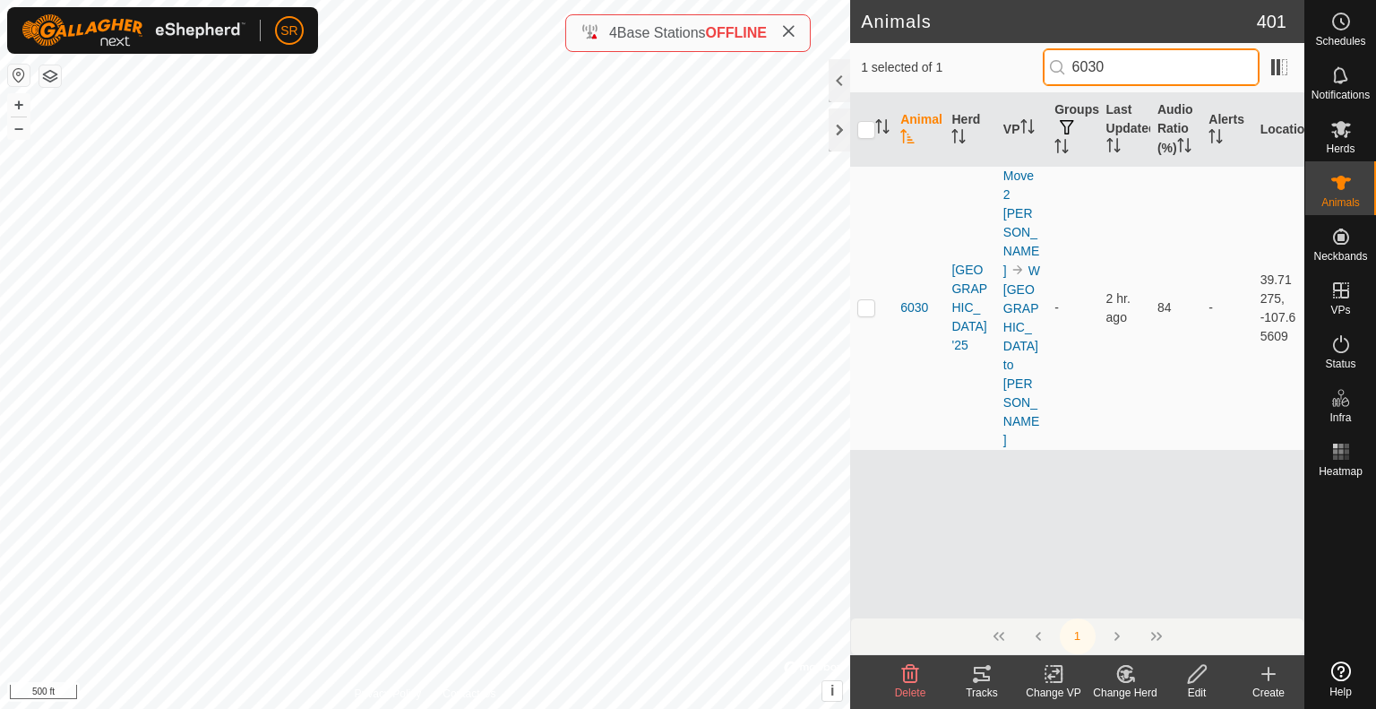
click at [1143, 57] on input "6030" at bounding box center [1151, 67] width 217 height 38
